Goal: Information Seeking & Learning: Learn about a topic

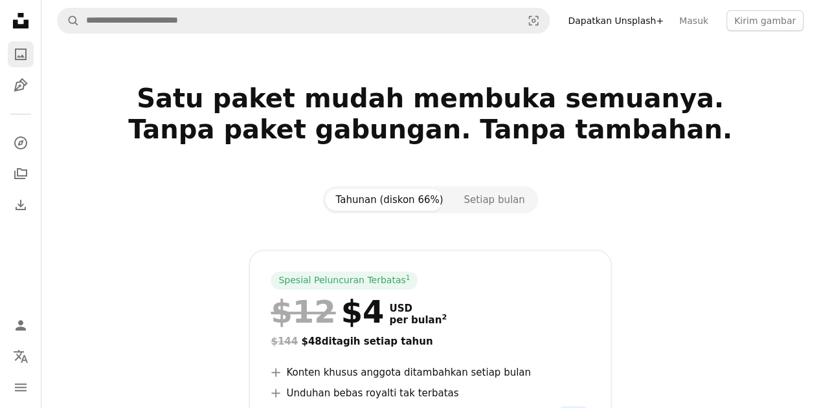
click at [27, 56] on icon "A photo" at bounding box center [21, 55] width 16 height 16
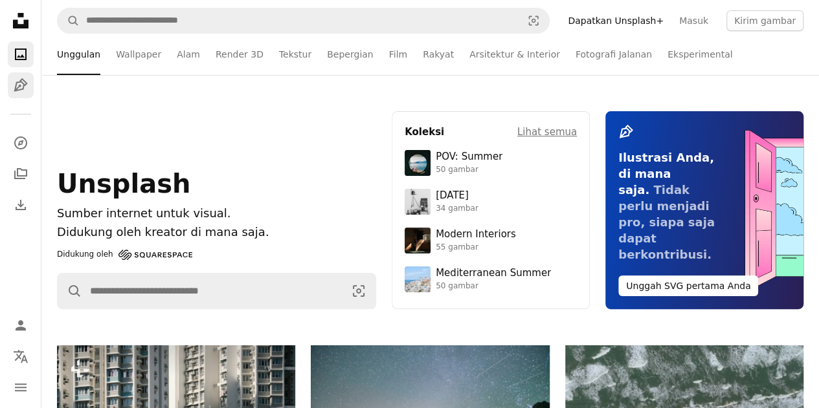
click at [17, 93] on link "Pen Tool" at bounding box center [21, 85] width 26 height 26
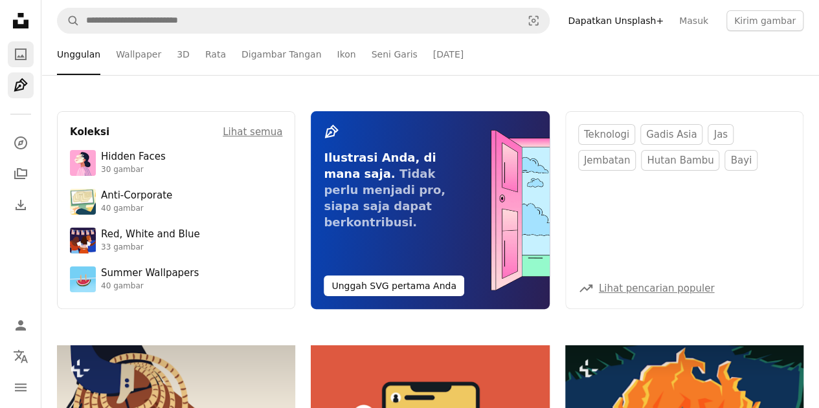
click at [18, 52] on icon "A photo" at bounding box center [21, 55] width 16 height 16
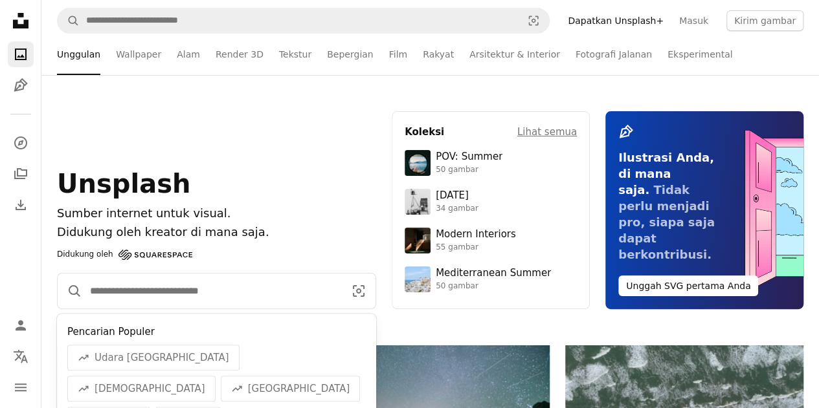
click at [137, 289] on input "Temuka visual di seluruh situs" at bounding box center [212, 291] width 260 height 35
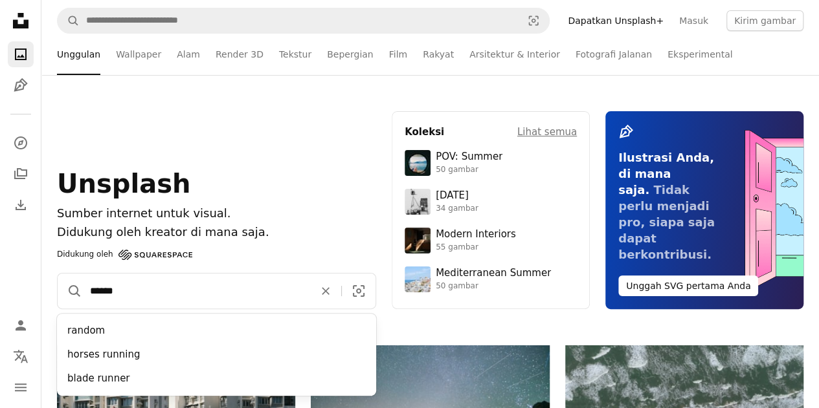
type input "******"
click at [58, 274] on button "A magnifying glass" at bounding box center [70, 291] width 25 height 35
